Goal: Information Seeking & Learning: Learn about a topic

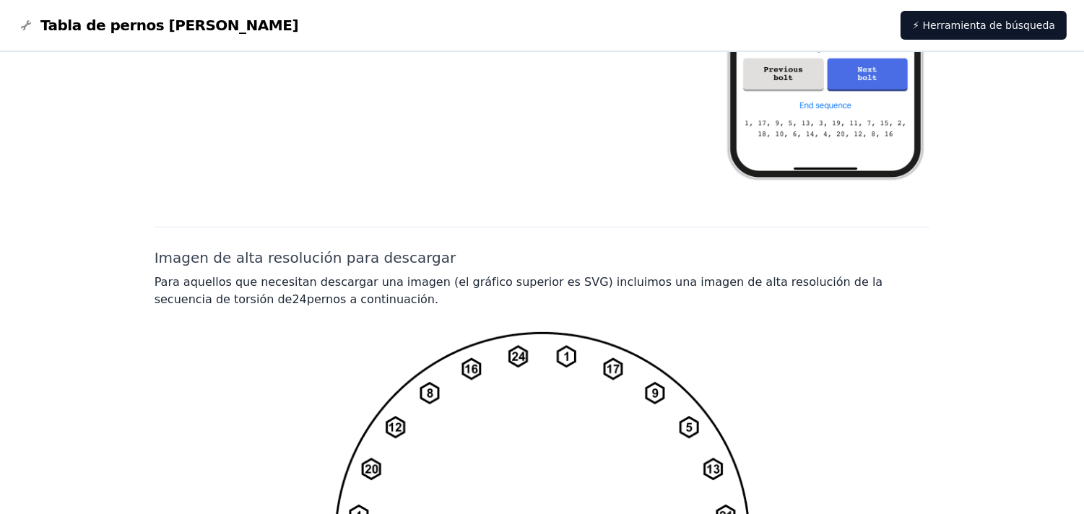
scroll to position [1215, 0]
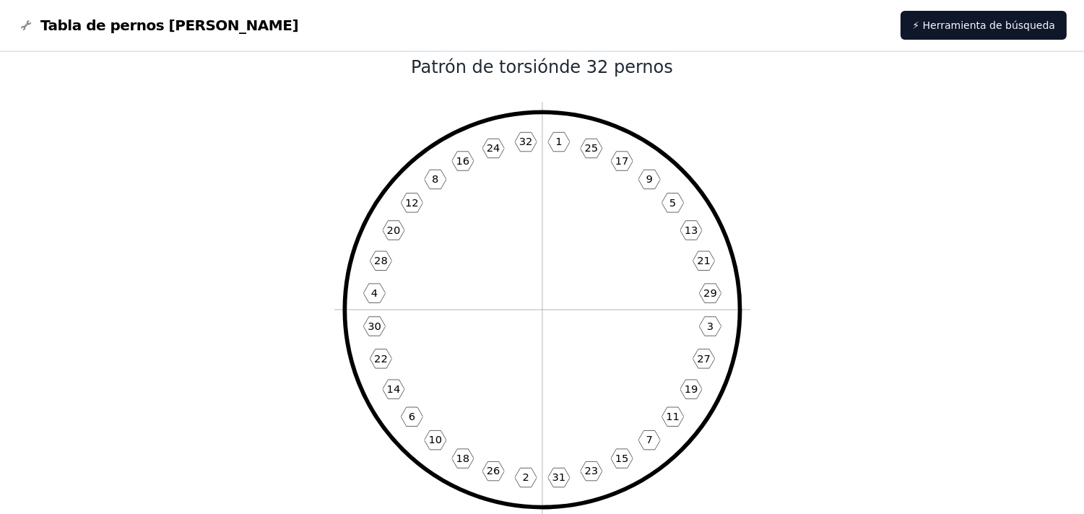
scroll to position [23, 0]
